Goal: Information Seeking & Learning: Find contact information

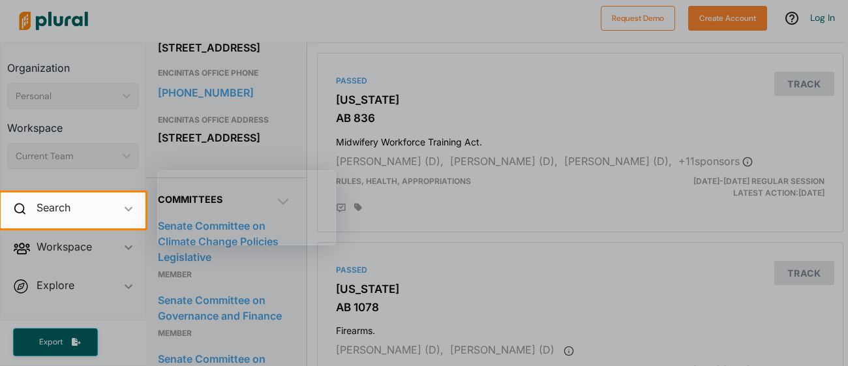
scroll to position [670, 5]
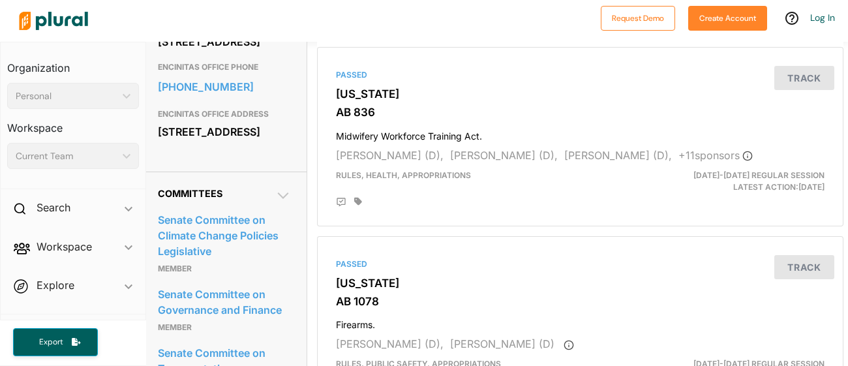
drag, startPoint x: 283, startPoint y: 108, endPoint x: 159, endPoint y: 97, distance: 125.0
click at [159, 52] on div "1021 O St. Suite 7720 Sacramento, CA 95814" at bounding box center [224, 42] width 133 height 20
copy div "1021 O St. Suite 7720 Sacramento, CA 95814"
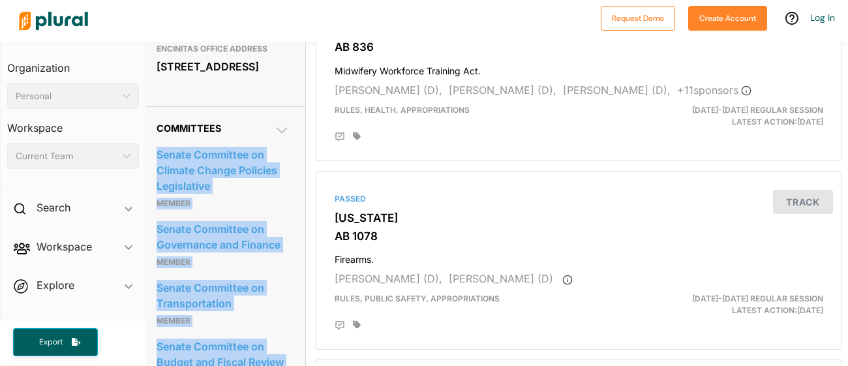
scroll to position [735, 0]
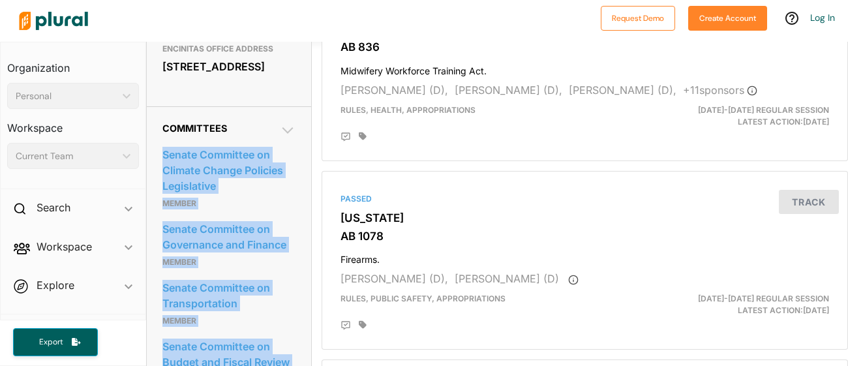
drag, startPoint x: 281, startPoint y: 213, endPoint x: 157, endPoint y: 243, distance: 128.2
click at [157, 243] on div "Committees Senate Committee on Climate Change Policies Legislative Member Senat…" at bounding box center [229, 326] width 164 height 440
copy div "Senate Committee on Climate Change Policies Legislative Member Senate Committee…"
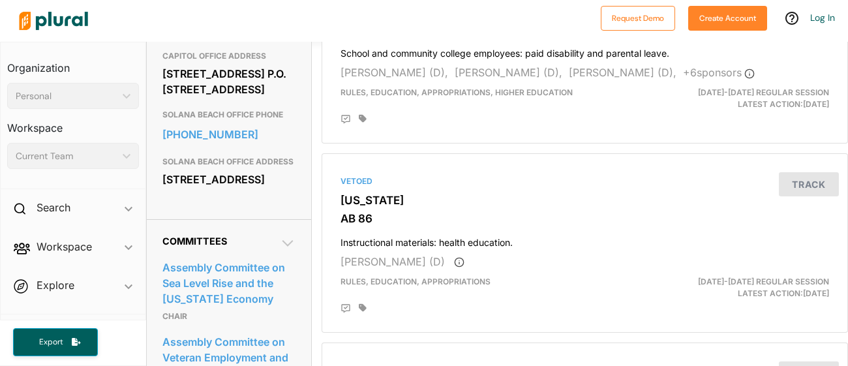
scroll to position [559, 0]
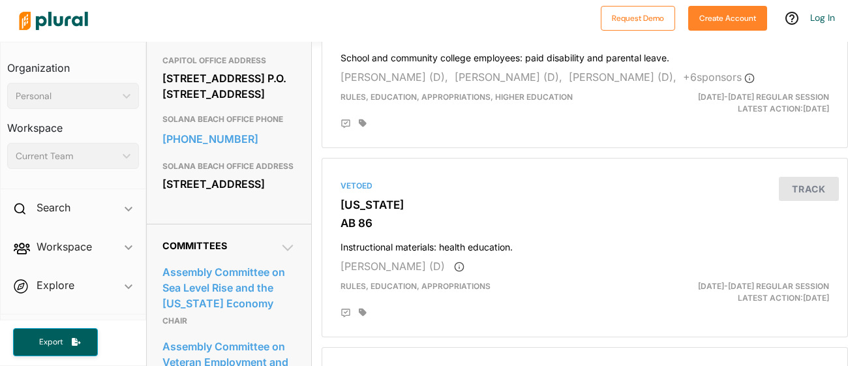
drag, startPoint x: 282, startPoint y: 118, endPoint x: 163, endPoint y: 89, distance: 122.1
click at [163, 89] on div "[STREET_ADDRESS] P.O. [STREET_ADDRESS]" at bounding box center [228, 85] width 133 height 35
copy div "[STREET_ADDRESS] P.O. [STREET_ADDRESS]"
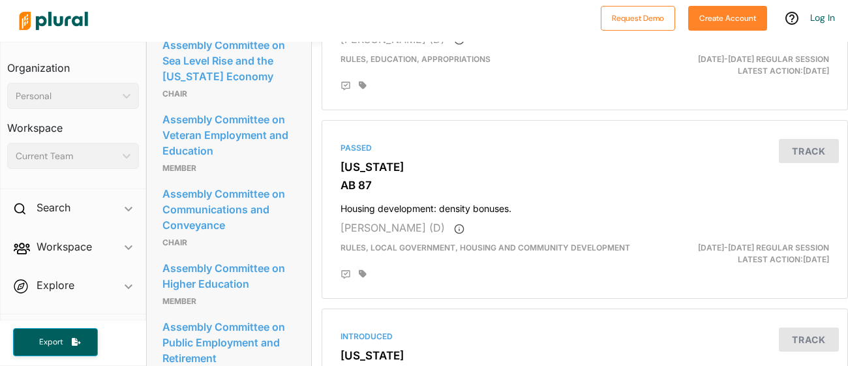
scroll to position [731, 0]
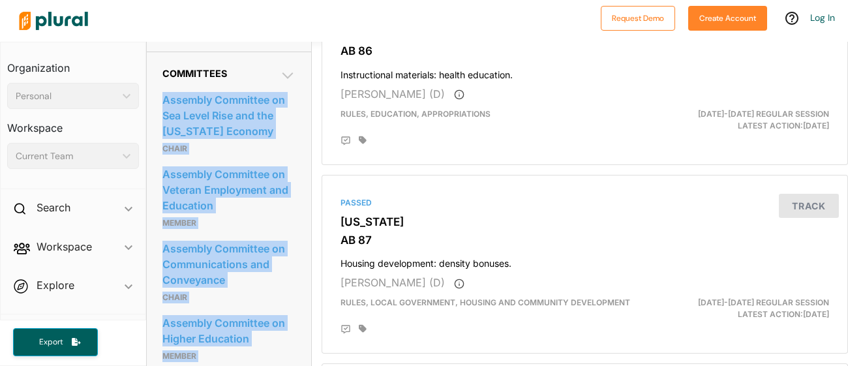
drag, startPoint x: 234, startPoint y: 153, endPoint x: 155, endPoint y: 145, distance: 78.7
copy div "Assembly Committee on Sea Level Rise and the [US_STATE] Economy Chair Assembly …"
